Goal: Task Accomplishment & Management: Manage account settings

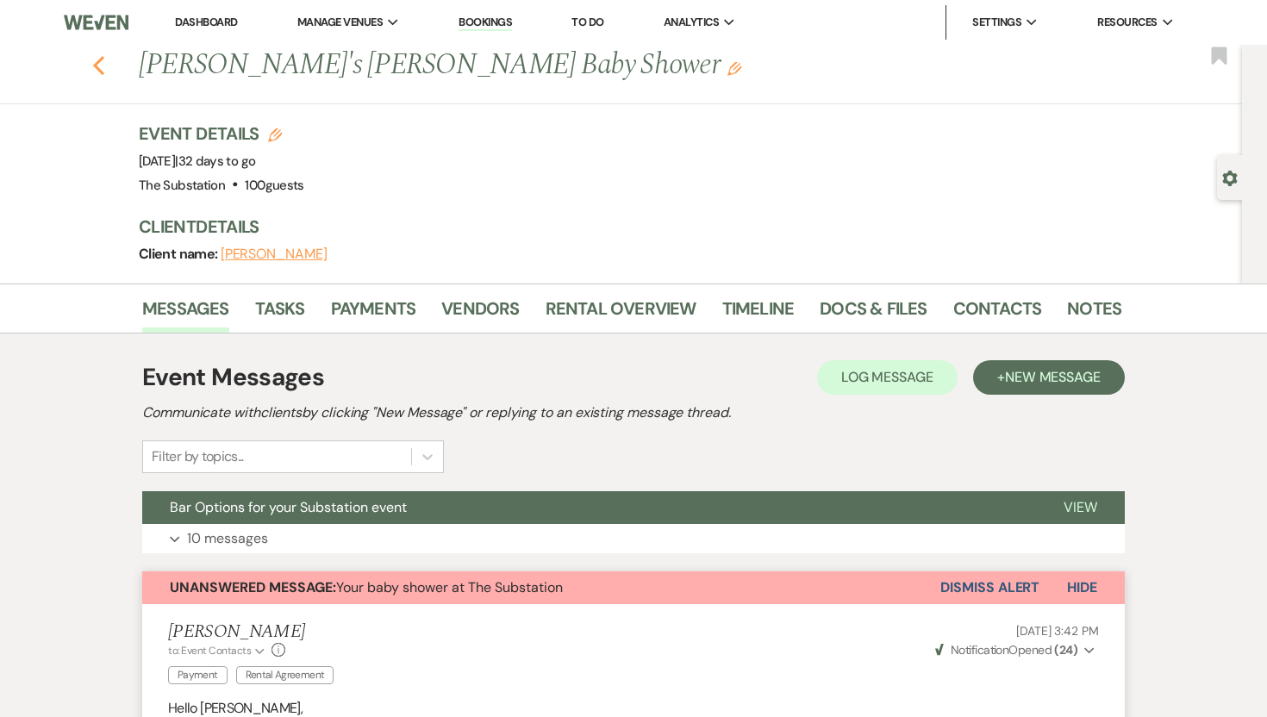
click at [97, 65] on icon "Previous" at bounding box center [98, 65] width 13 height 21
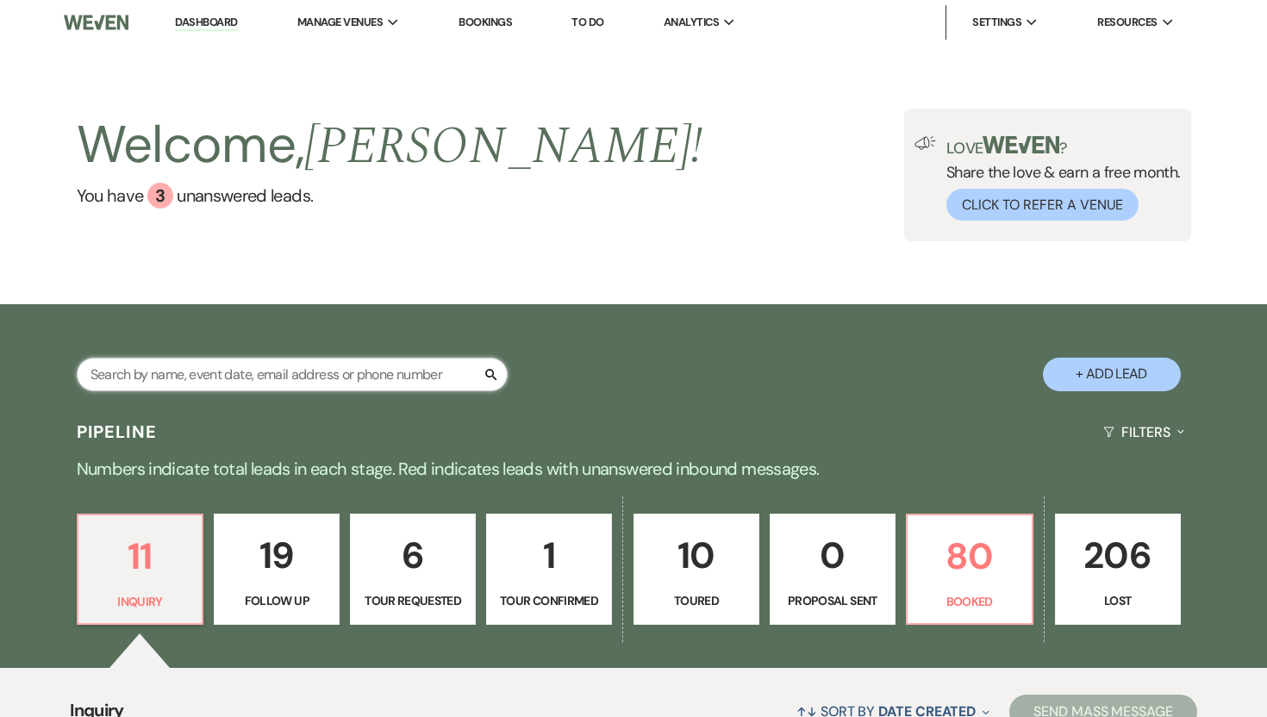
click at [388, 377] on input "text" at bounding box center [292, 375] width 431 height 34
type input "[PERSON_NAME]"
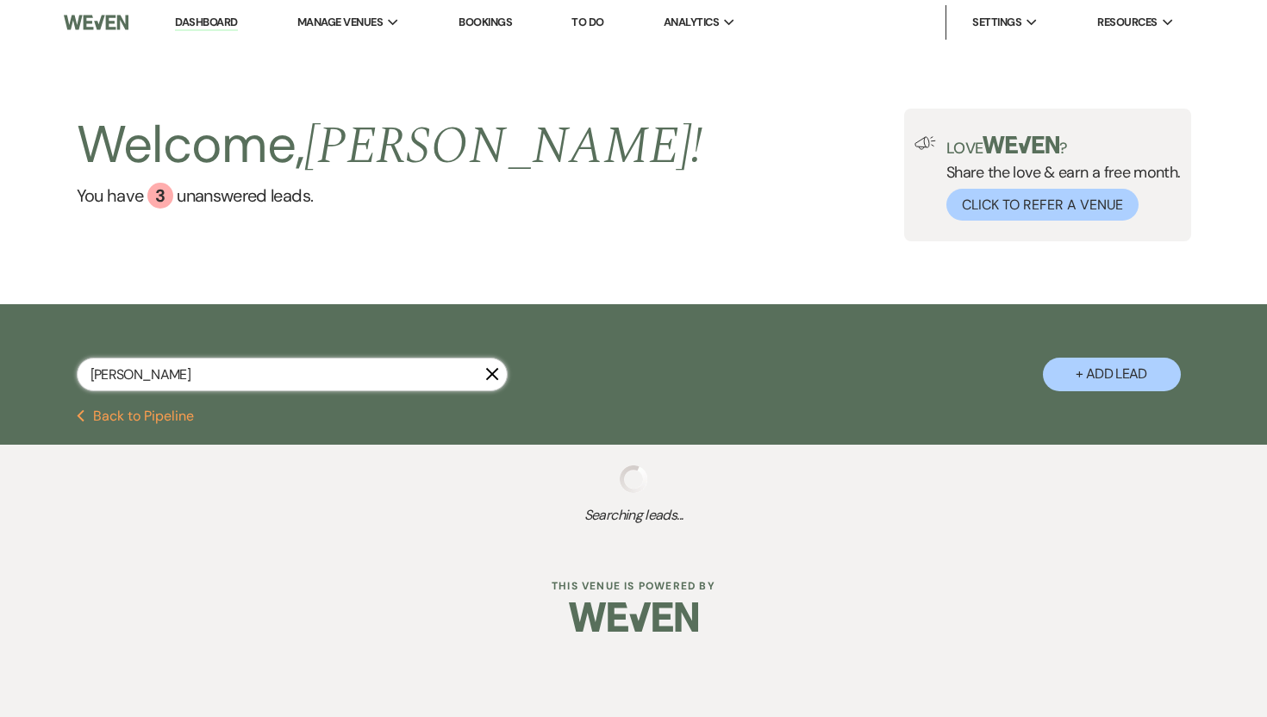
select select "5"
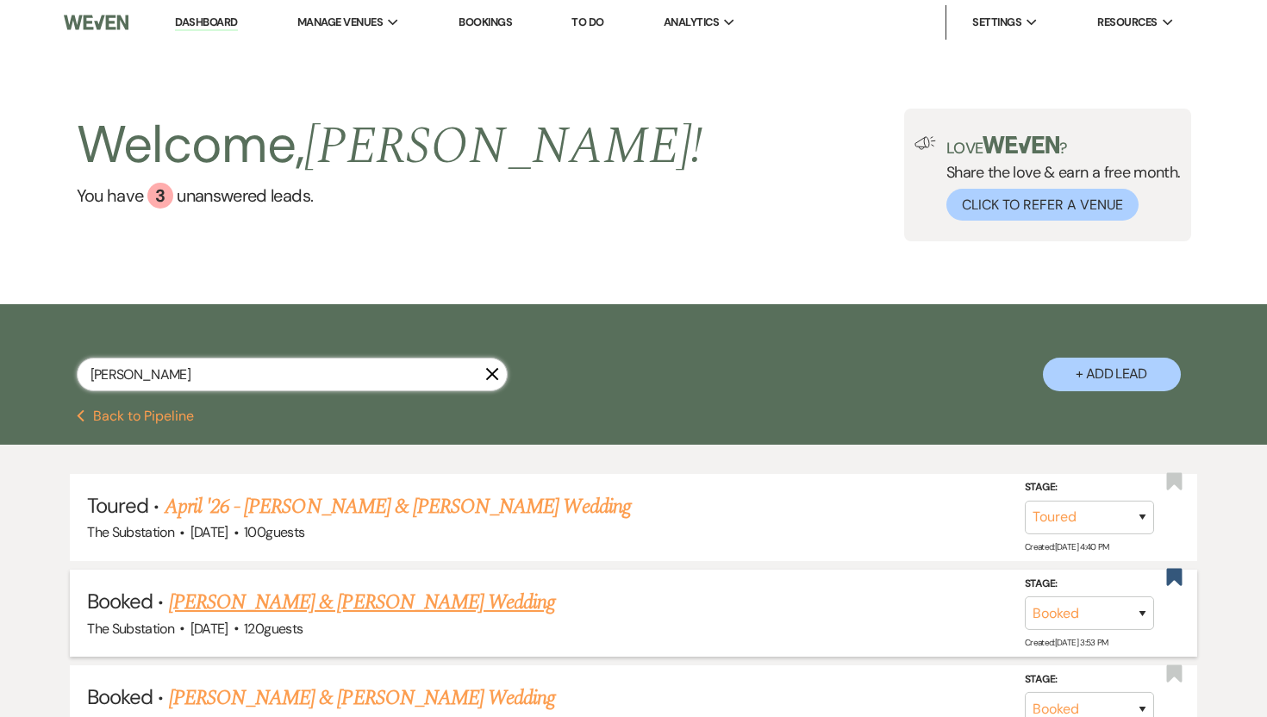
type input "[PERSON_NAME]"
click at [302, 623] on span "120 guests" at bounding box center [273, 629] width 59 height 18
click at [335, 598] on link "[PERSON_NAME] & [PERSON_NAME] Wedding" at bounding box center [362, 602] width 386 height 31
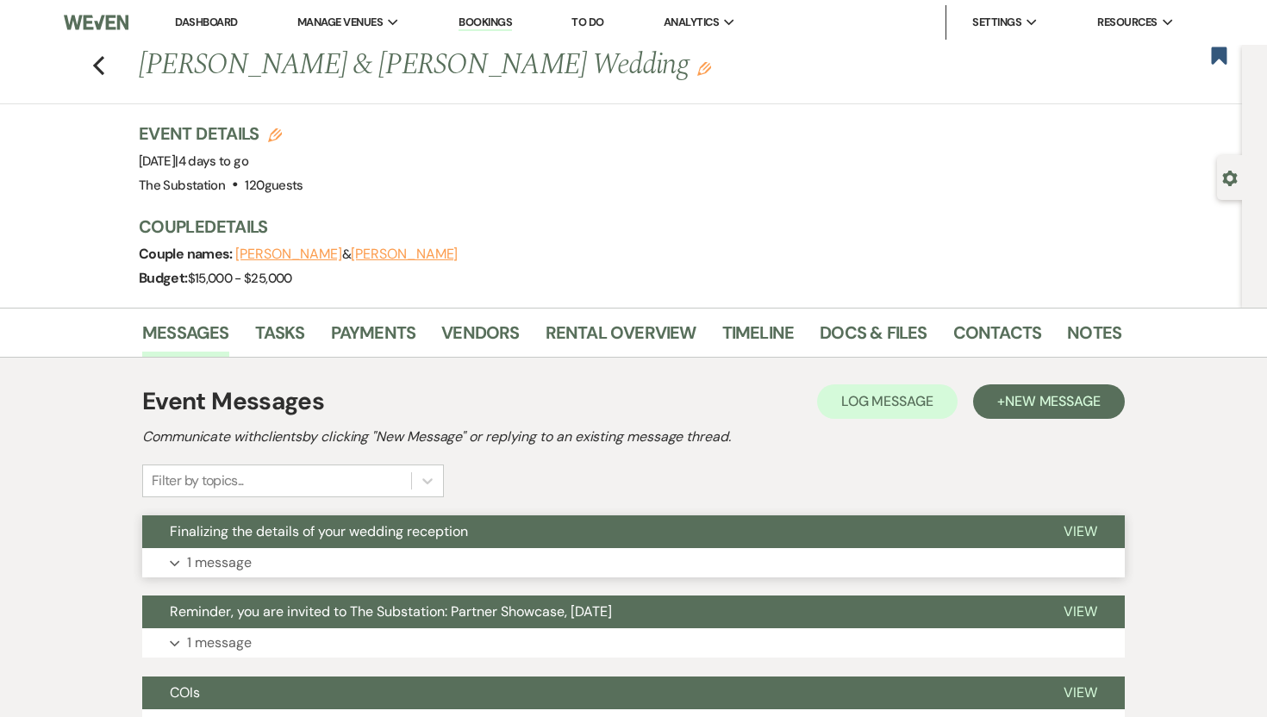
click at [571, 537] on button "Finalizing the details of your wedding reception" at bounding box center [589, 531] width 894 height 33
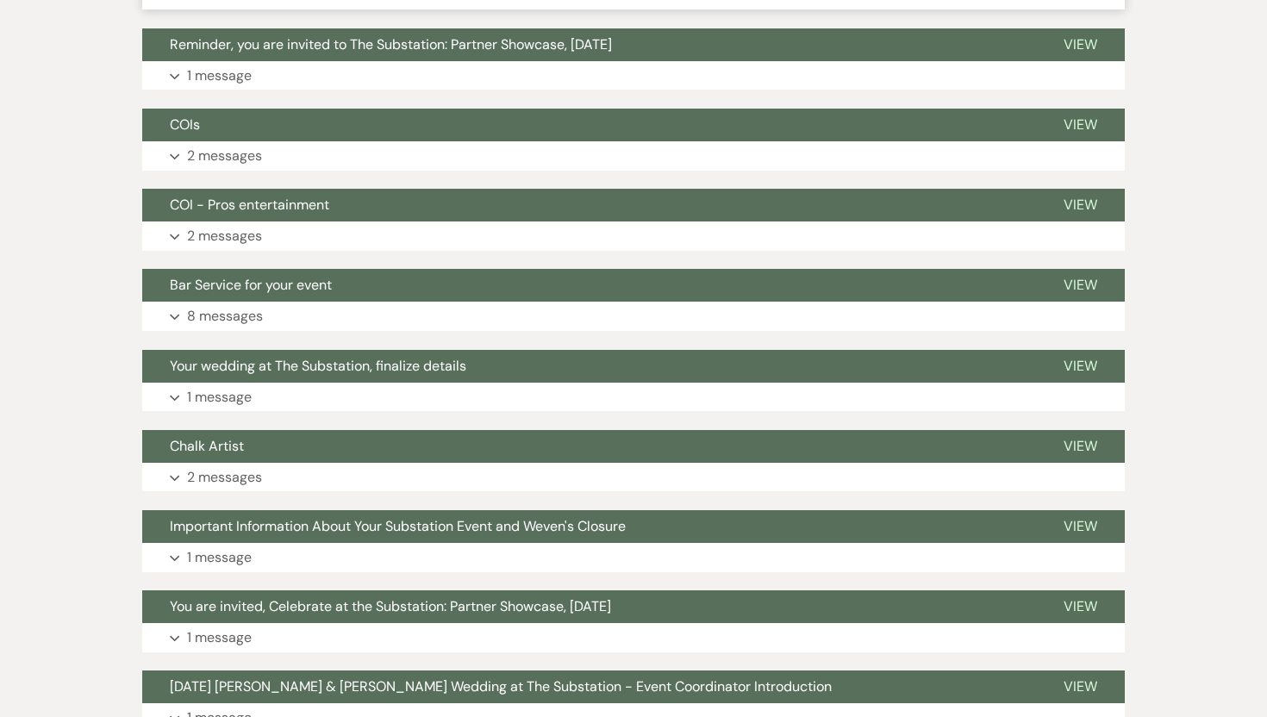
scroll to position [2556, 0]
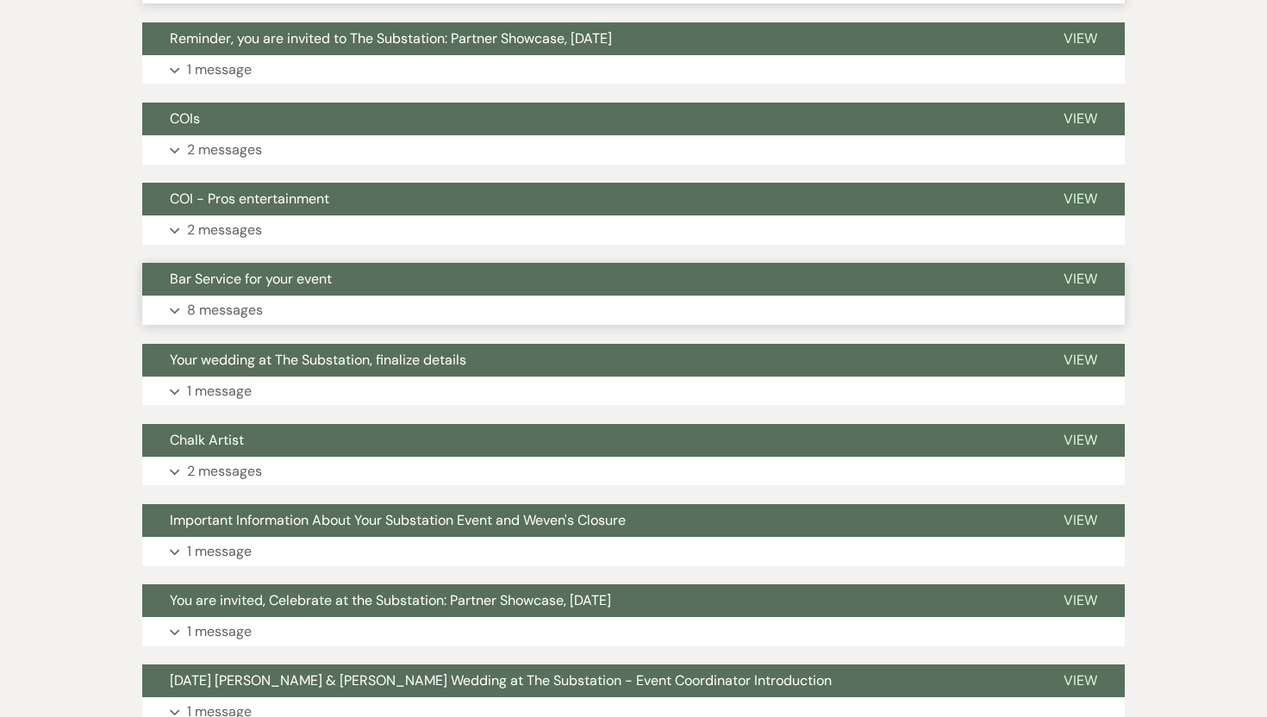
click at [262, 312] on p "8 messages" at bounding box center [225, 310] width 76 height 22
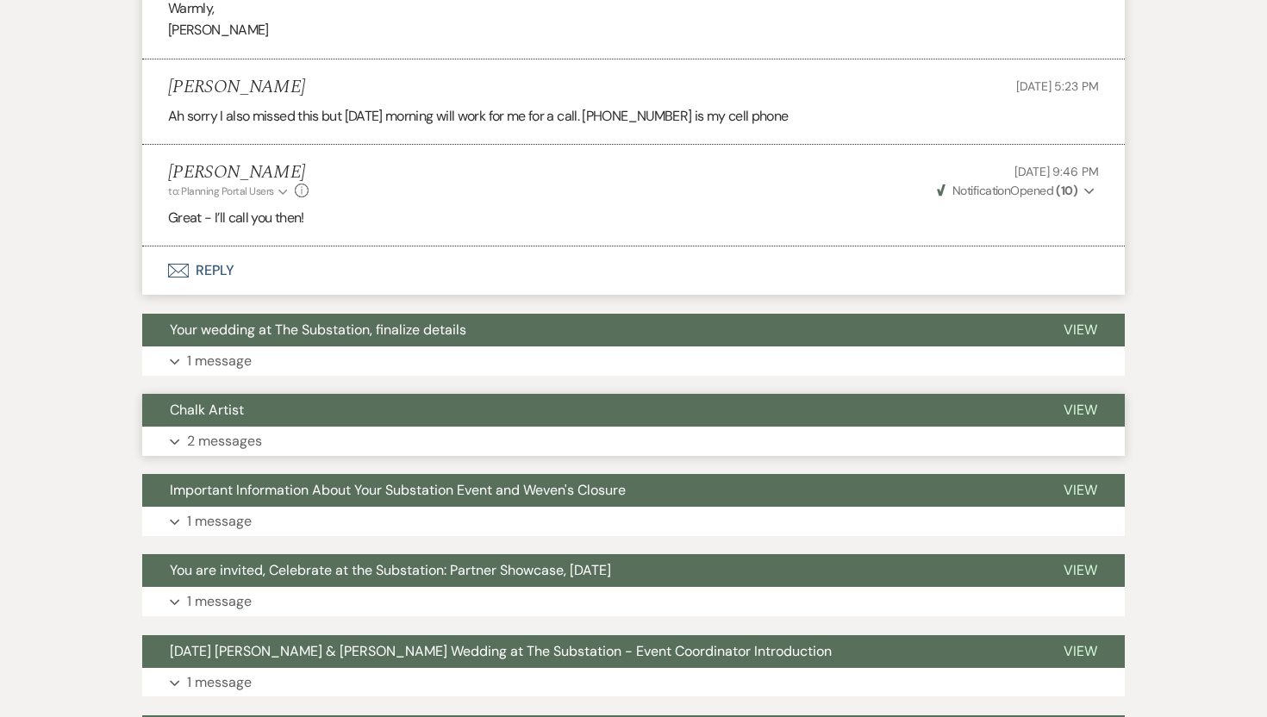
scroll to position [4867, 0]
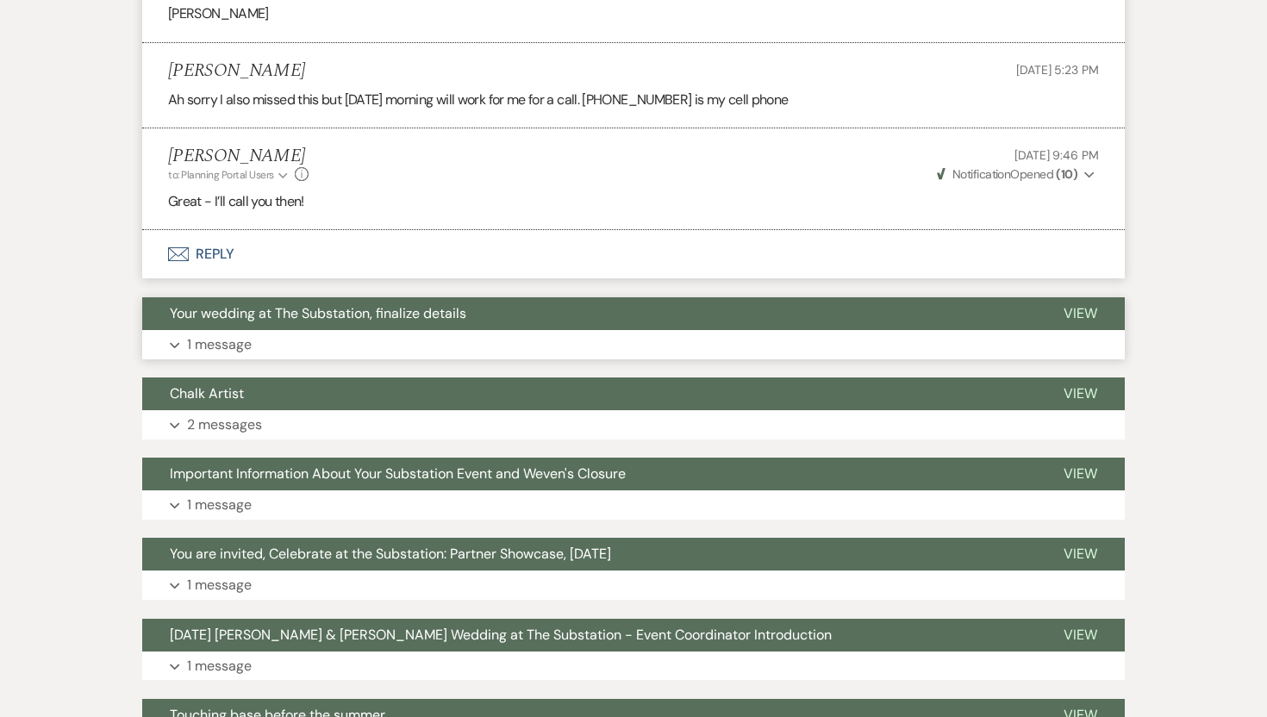
click at [281, 340] on button "Expand 1 message" at bounding box center [633, 344] width 982 height 29
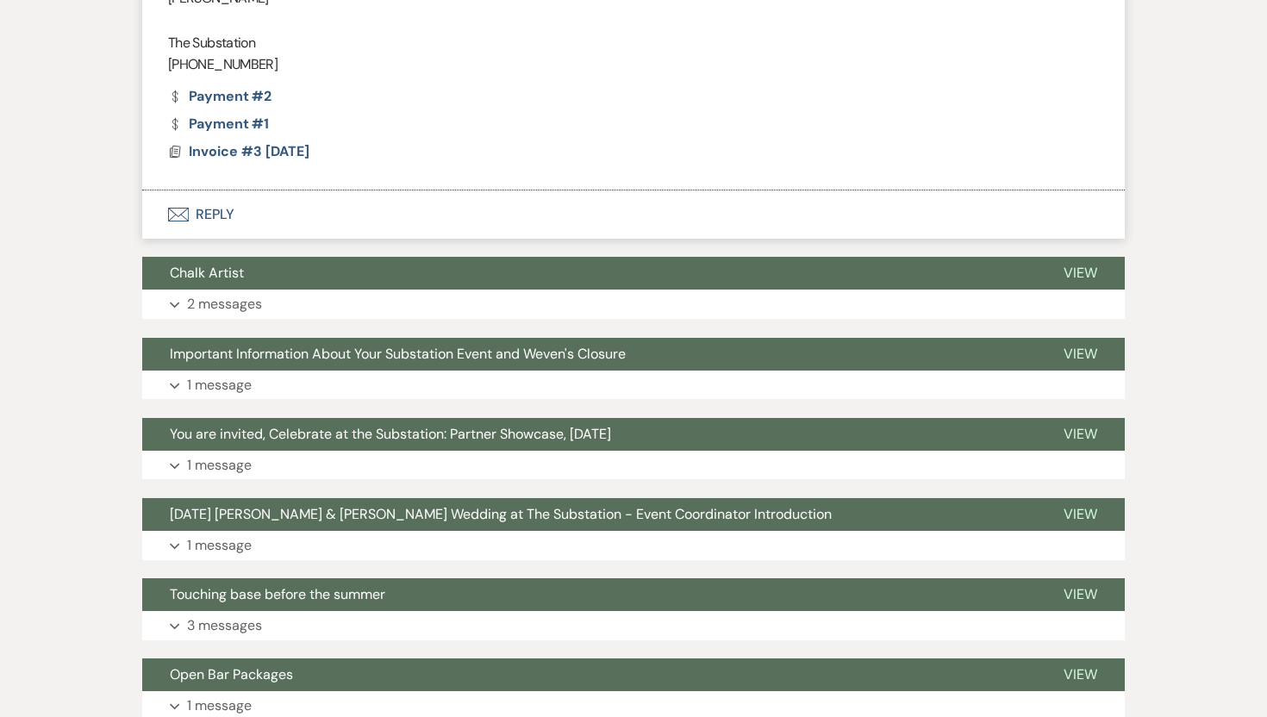
scroll to position [5992, 0]
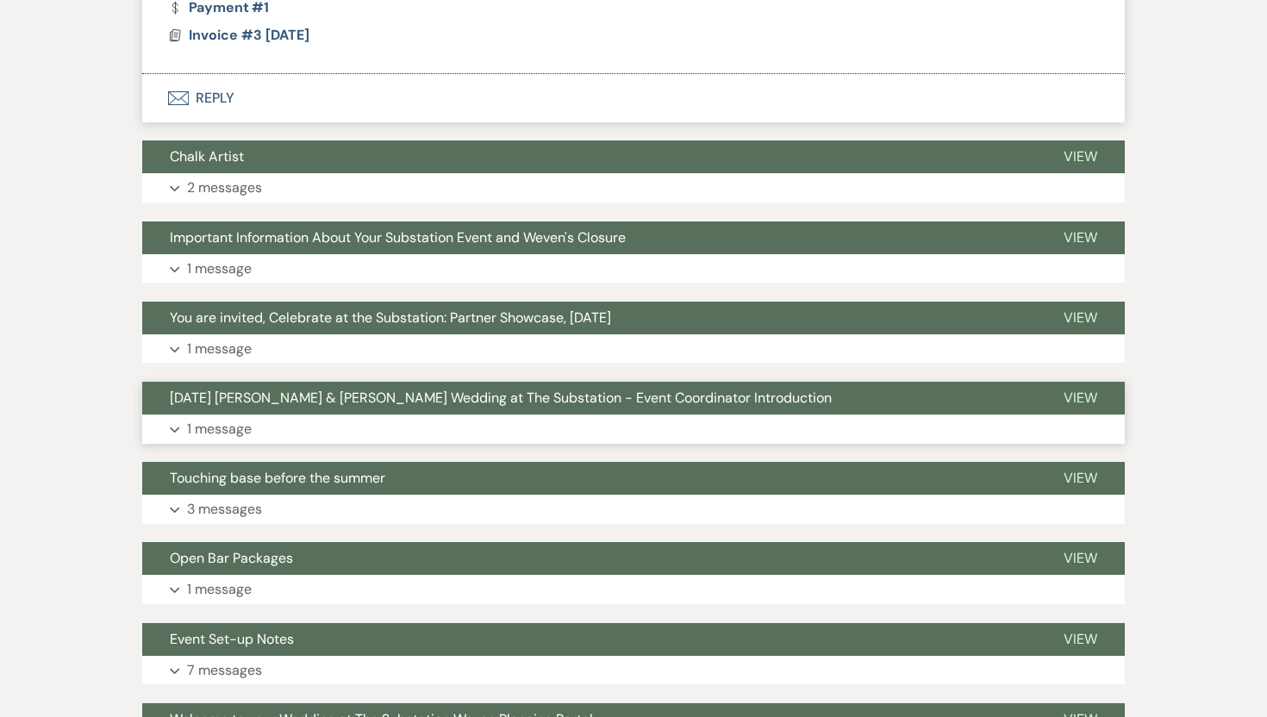
click at [287, 414] on button "Expand 1 message" at bounding box center [633, 428] width 982 height 29
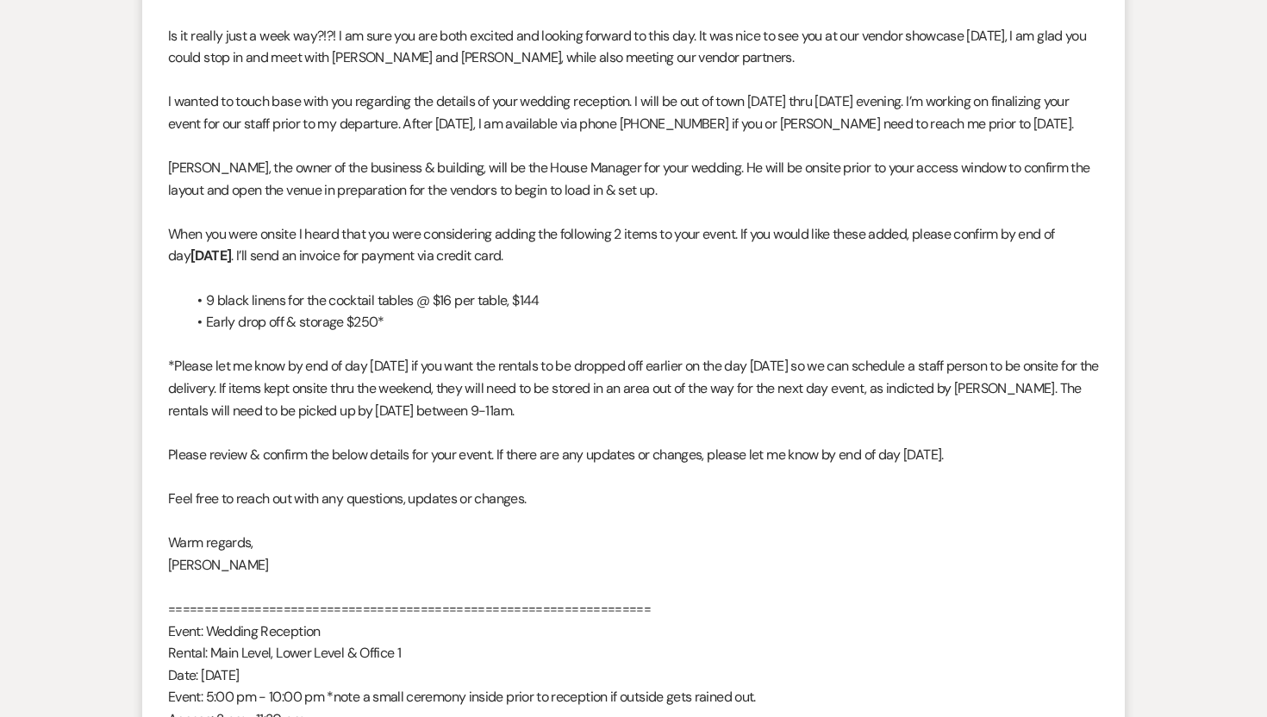
scroll to position [0, 0]
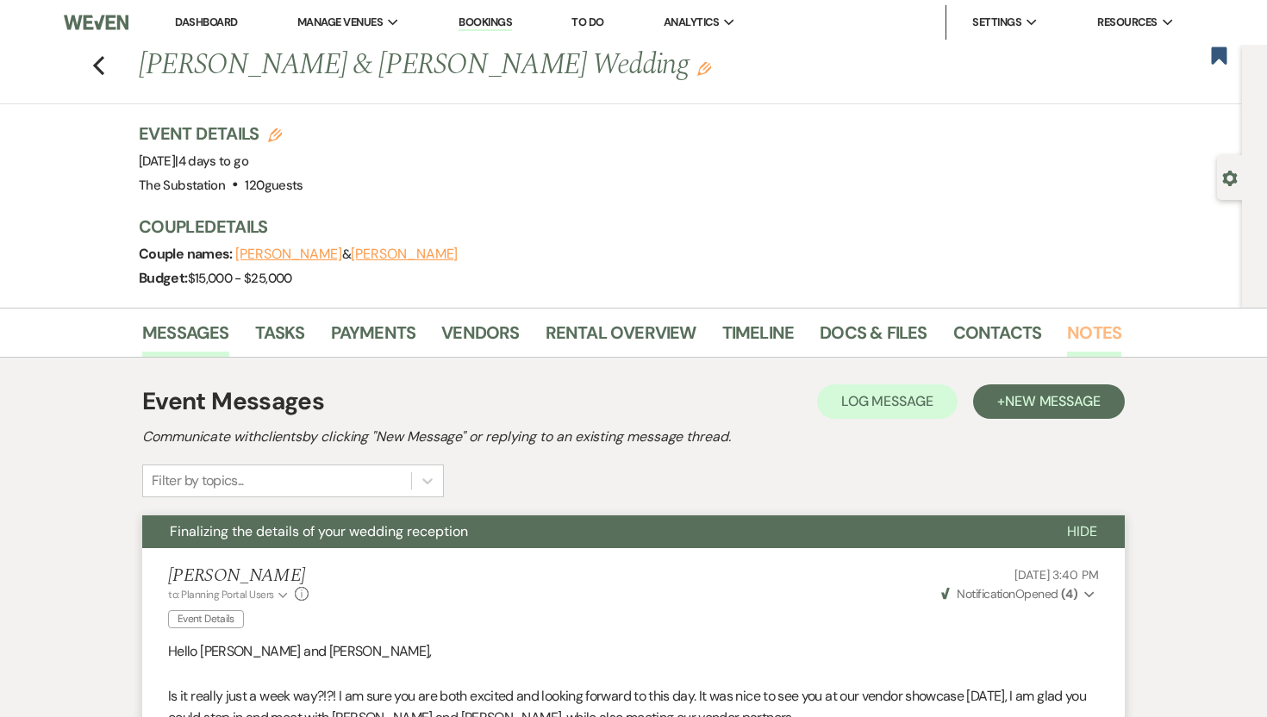
click at [1090, 327] on link "Notes" at bounding box center [1094, 338] width 54 height 38
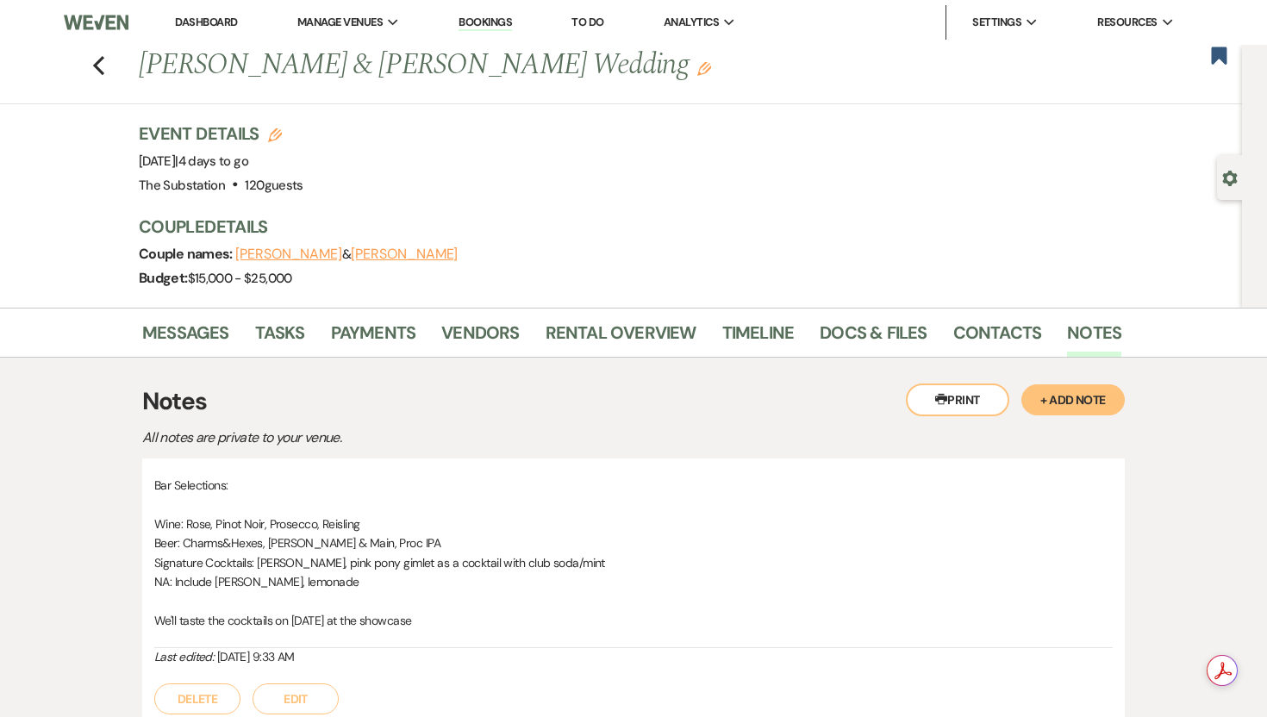
click at [296, 701] on button "Edit" at bounding box center [295, 698] width 86 height 31
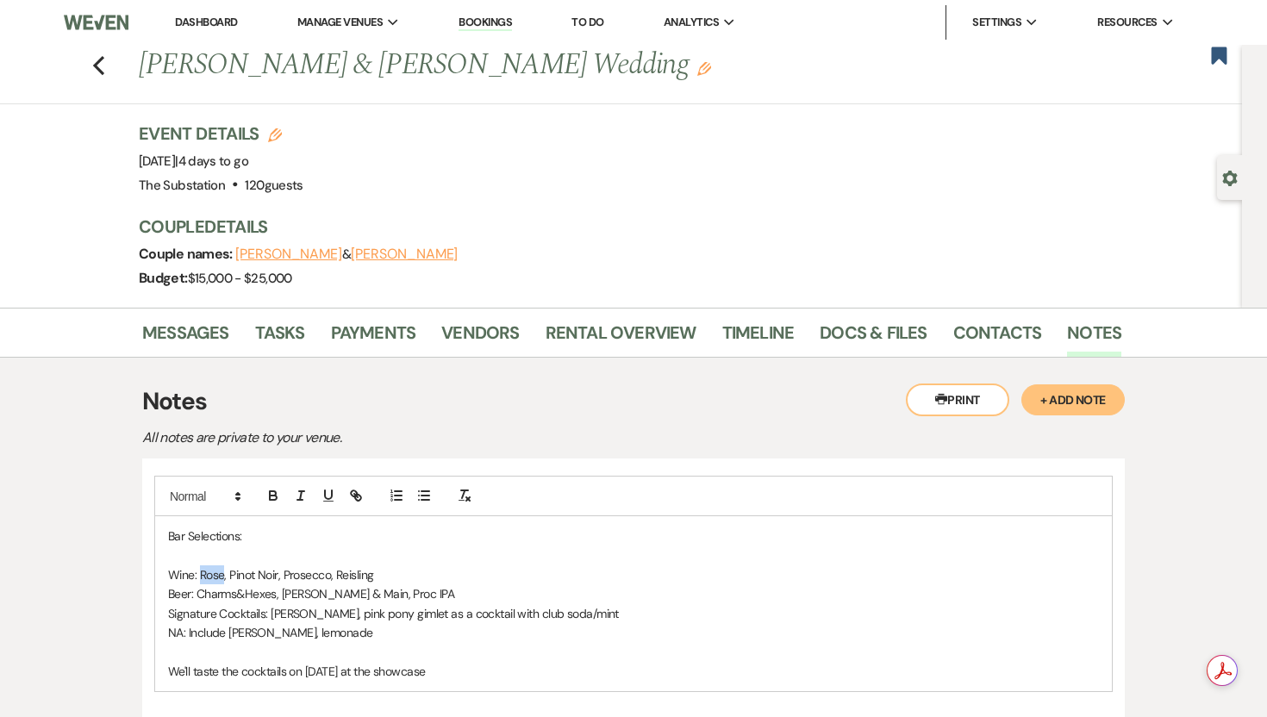
drag, startPoint x: 222, startPoint y: 572, endPoint x: 201, endPoint y: 576, distance: 21.8
click at [201, 576] on p "Wine: Rose, Pinot Noir, Prosecco, Reisling" at bounding box center [633, 574] width 931 height 19
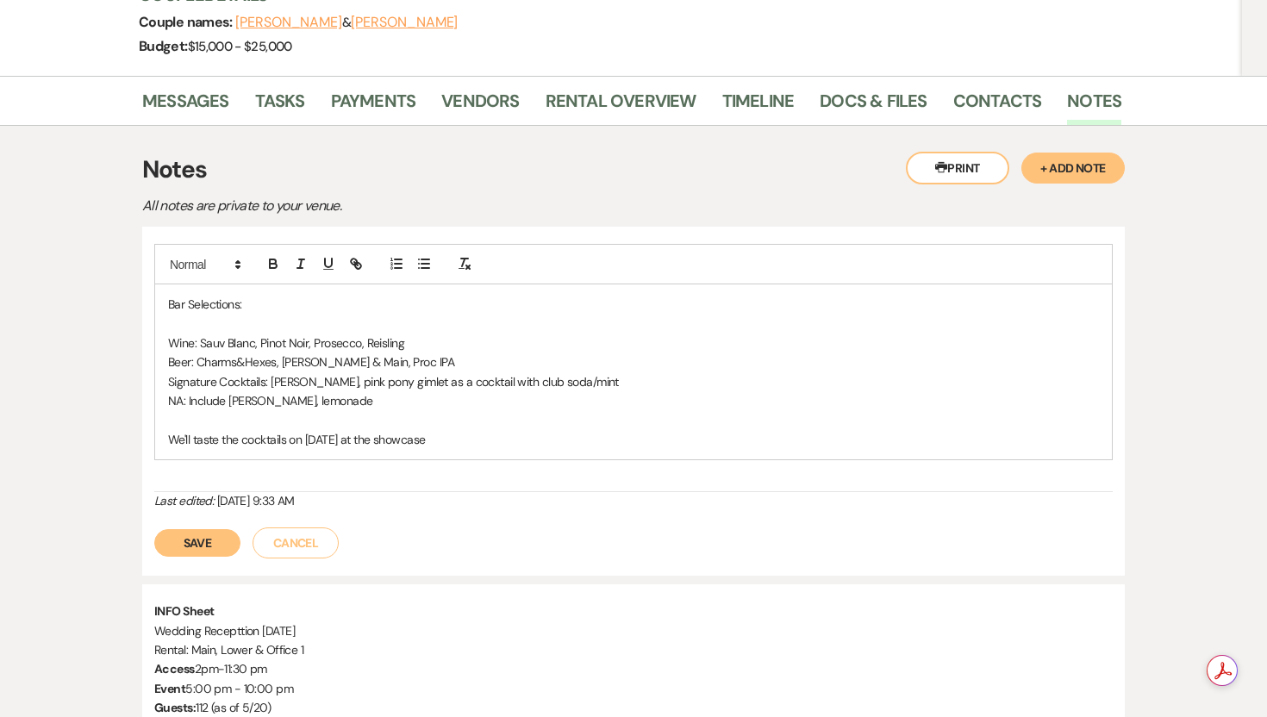
scroll to position [239, 0]
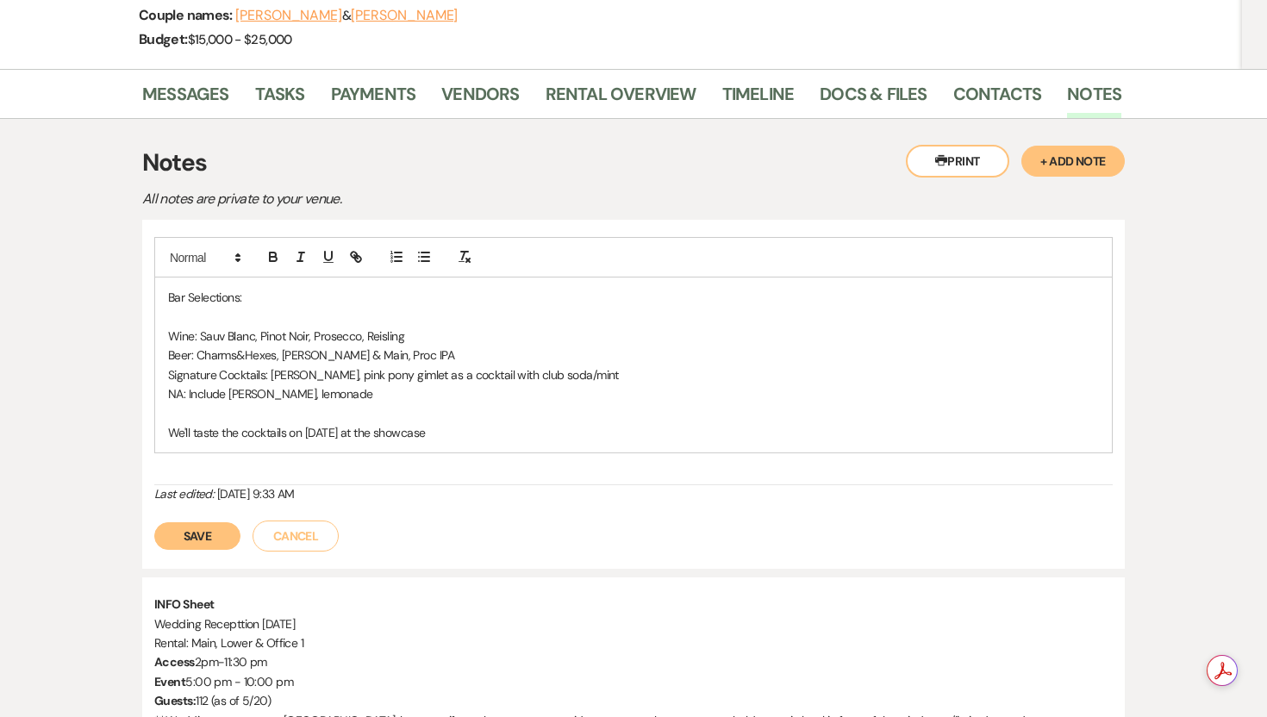
click at [196, 539] on button "Save" at bounding box center [197, 536] width 86 height 28
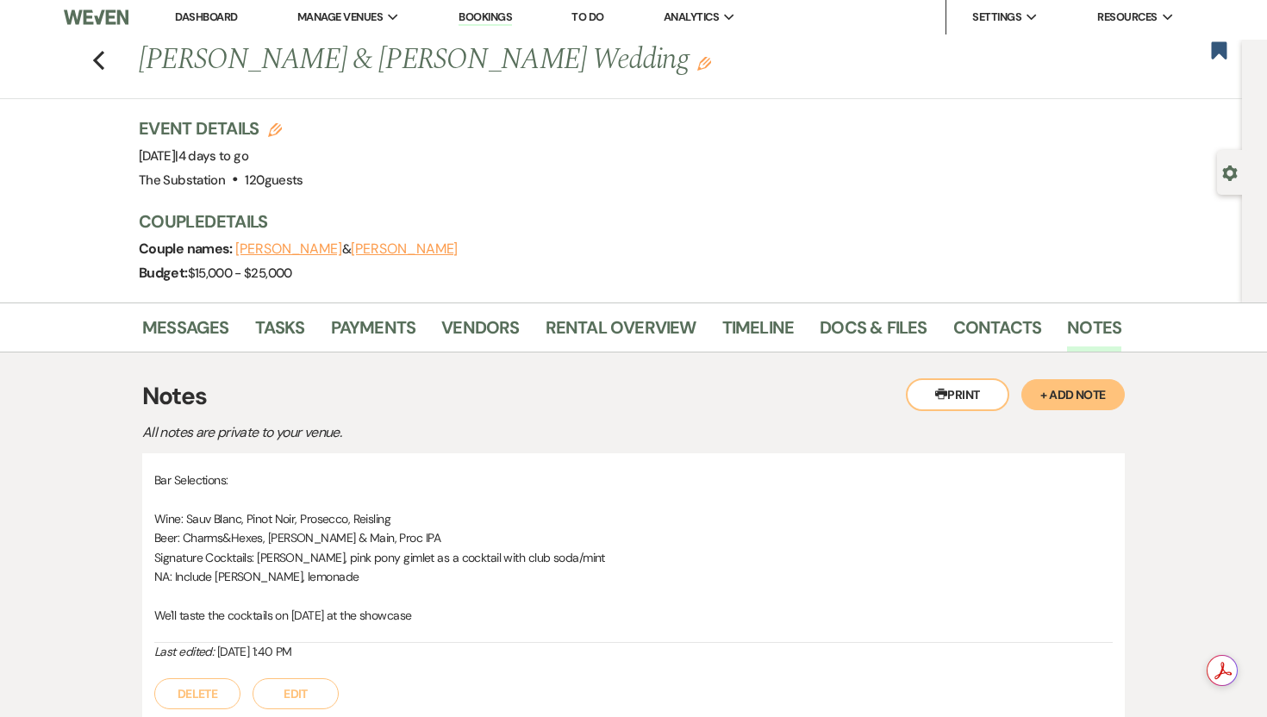
scroll to position [0, 0]
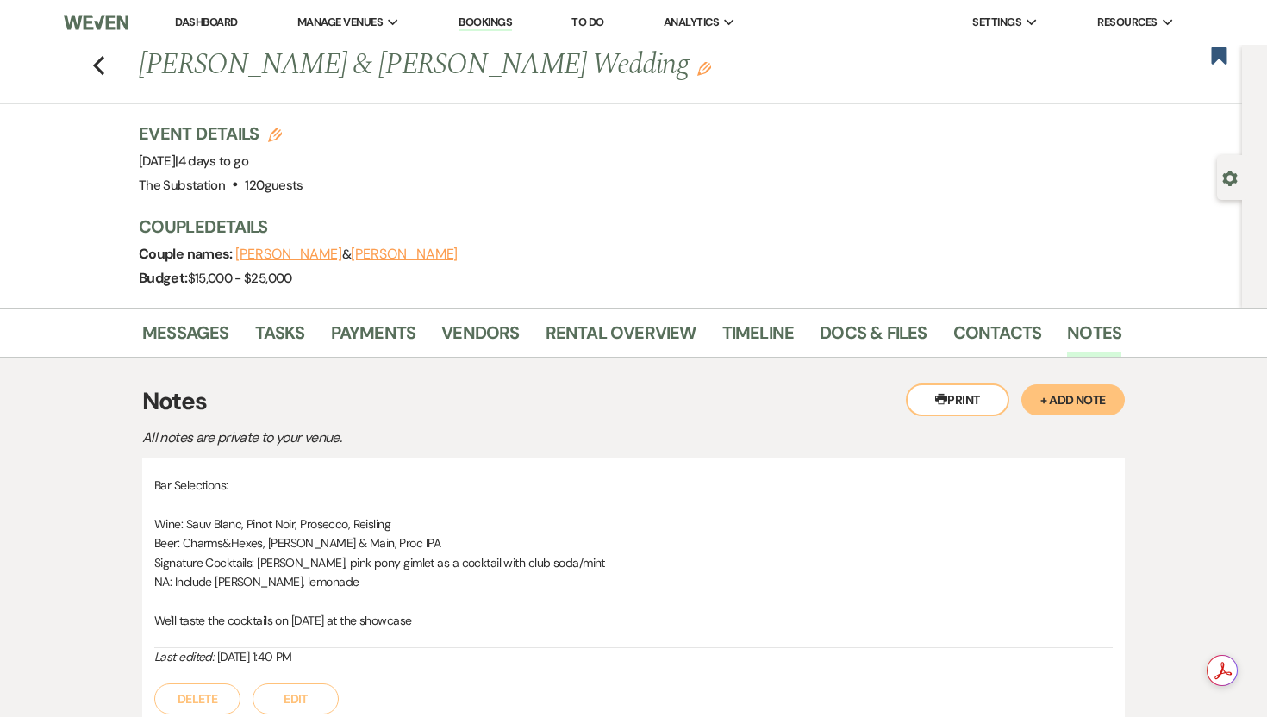
click at [196, 22] on link "Dashboard" at bounding box center [206, 22] width 62 height 15
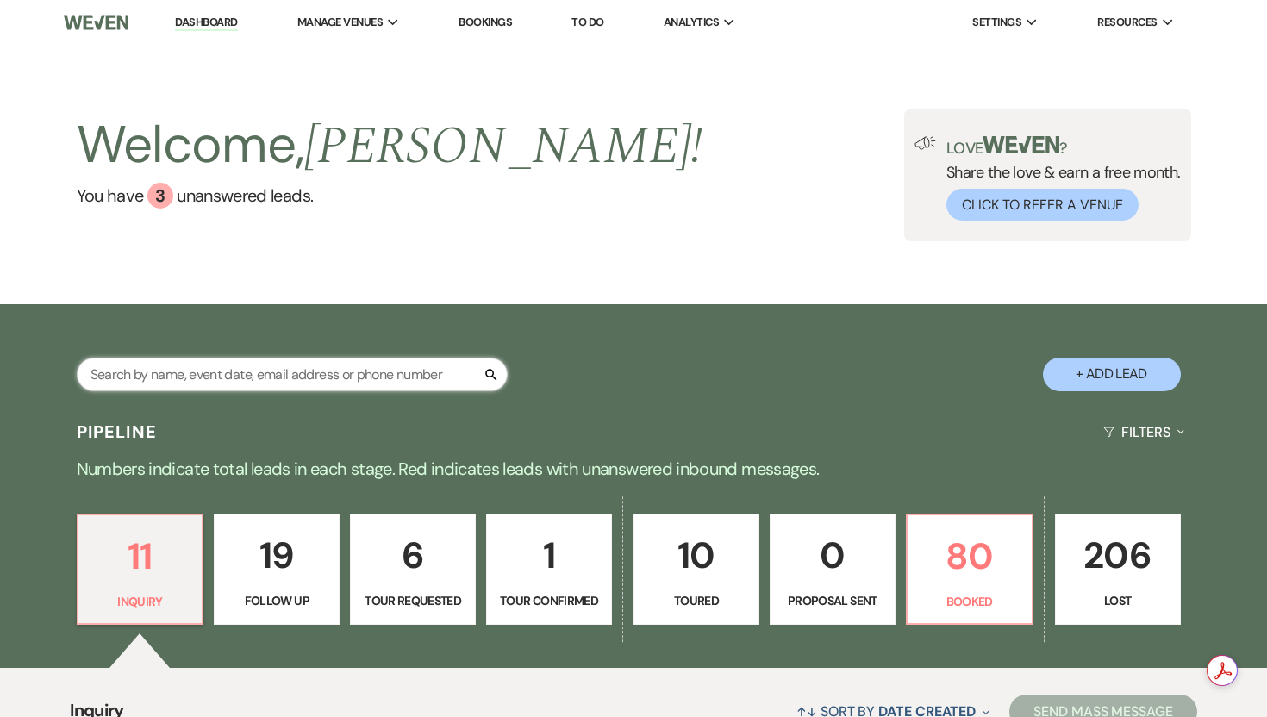
click at [261, 366] on input "text" at bounding box center [292, 375] width 431 height 34
type input "[PERSON_NAME]"
select select "8"
select select "7"
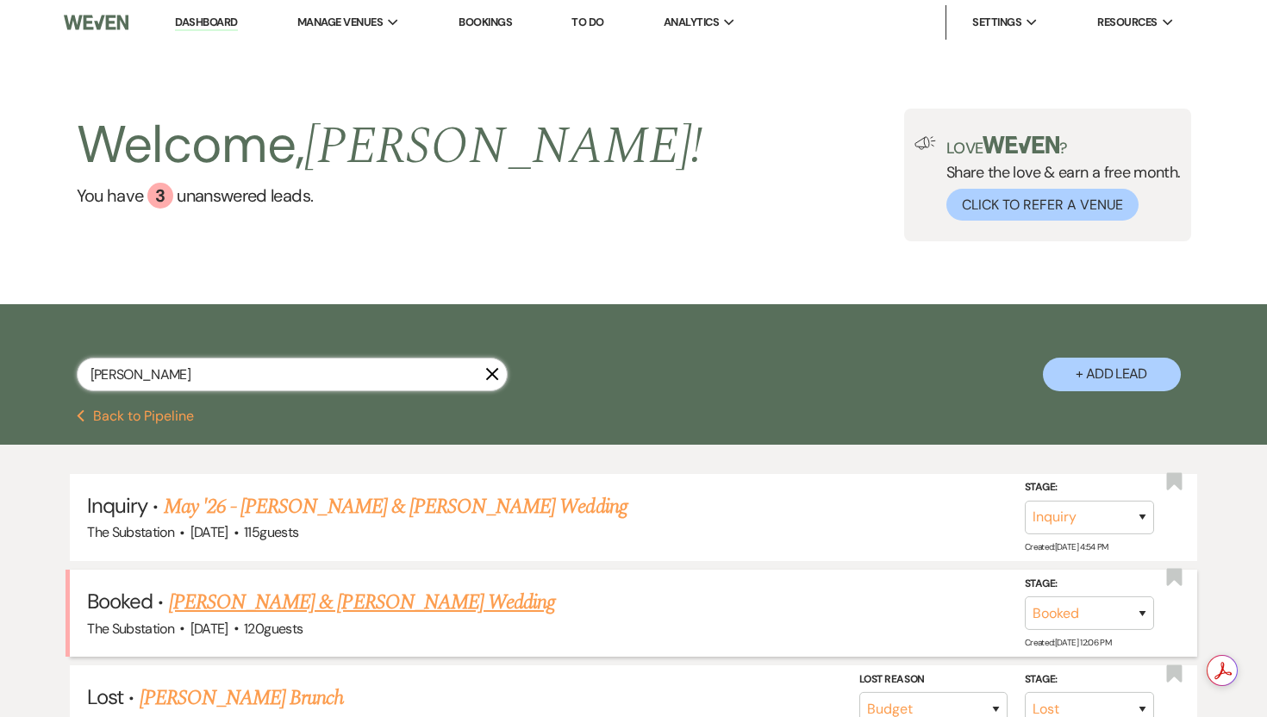
type input "[PERSON_NAME]"
click at [252, 604] on link "[PERSON_NAME] & [PERSON_NAME] Wedding" at bounding box center [362, 602] width 386 height 31
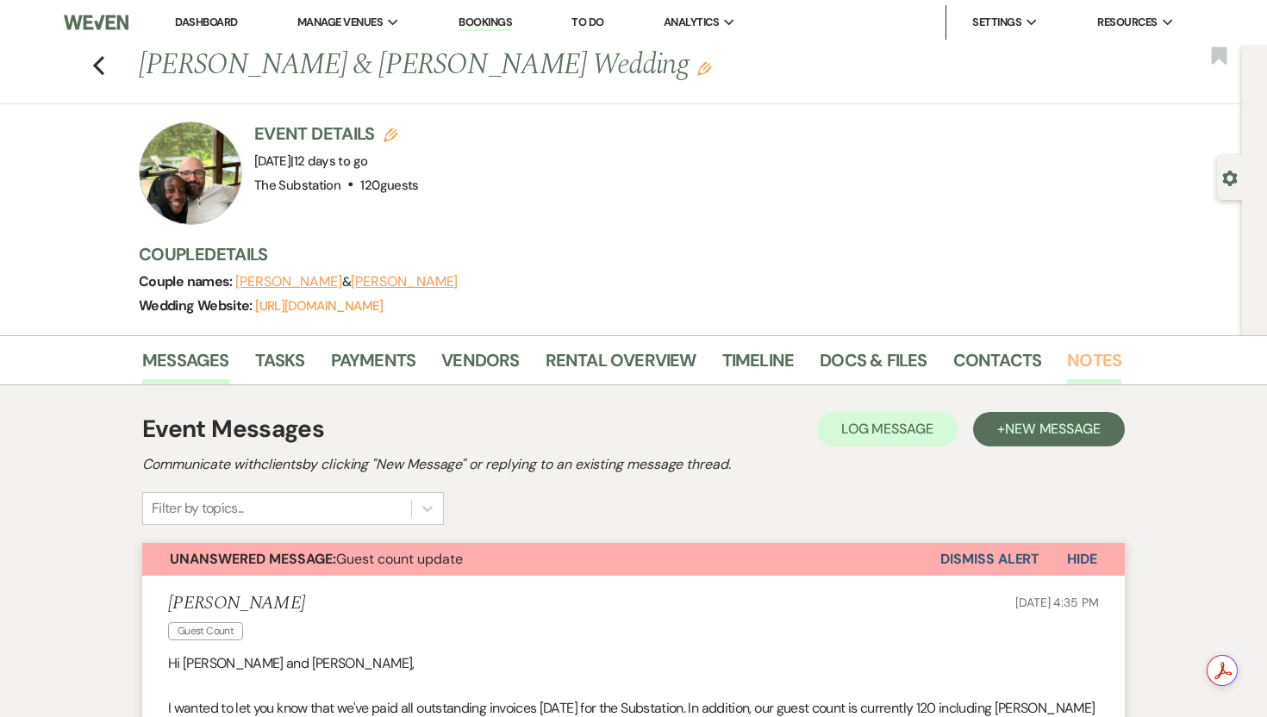
click at [1090, 355] on link "Notes" at bounding box center [1094, 365] width 54 height 38
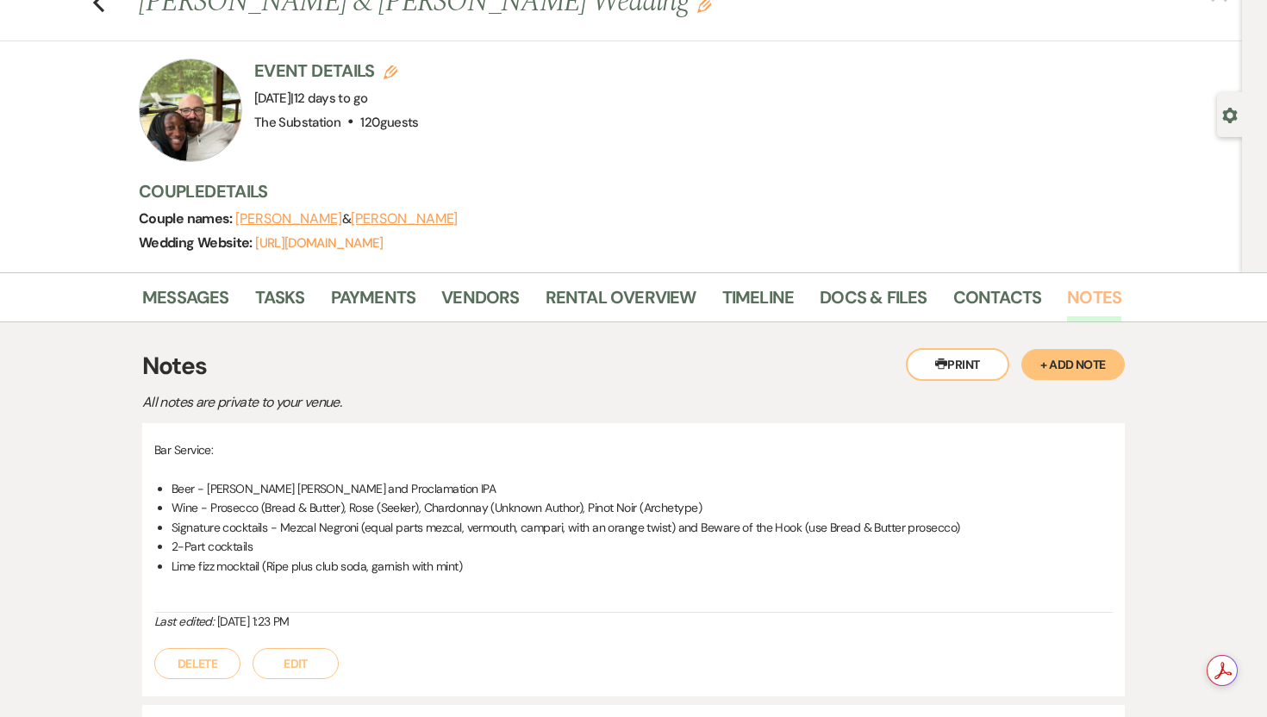
scroll to position [65, 0]
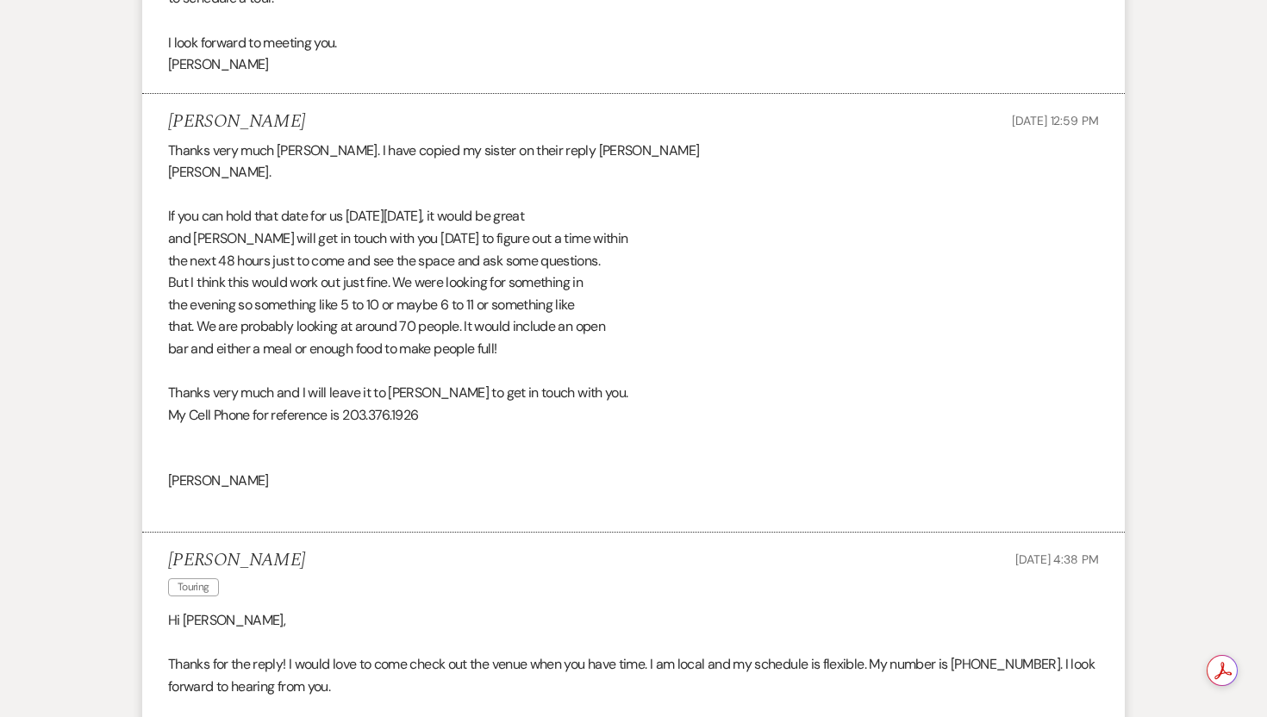
scroll to position [1835, 0]
